Goal: Information Seeking & Learning: Learn about a topic

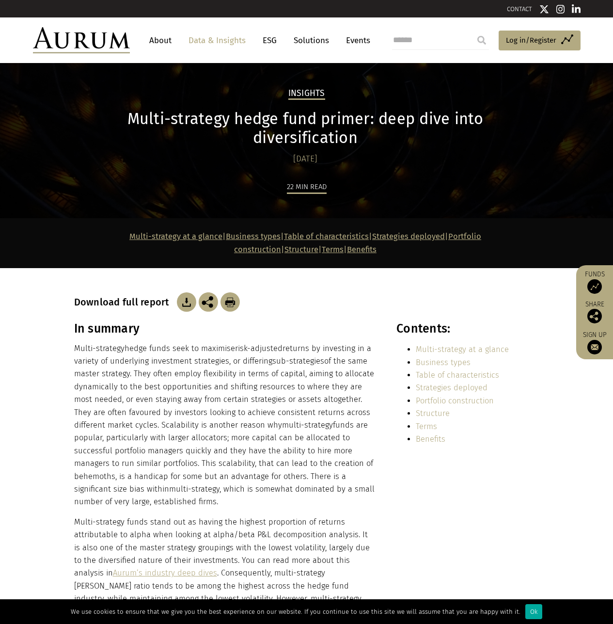
click at [91, 47] on img at bounding box center [81, 40] width 97 height 26
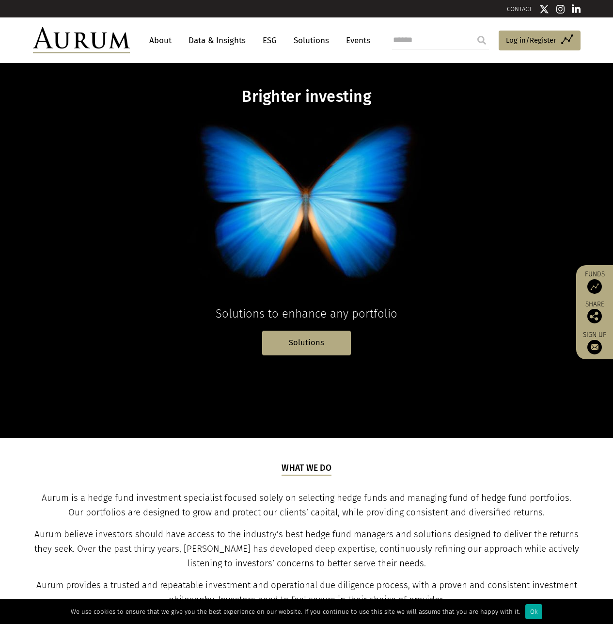
click at [50, 497] on span "Aurum is a hedge fund investment specialist focused solely on selecting hedge f…" at bounding box center [307, 505] width 530 height 25
copy span "Aurum"
